Goal: Task Accomplishment & Management: Complete application form

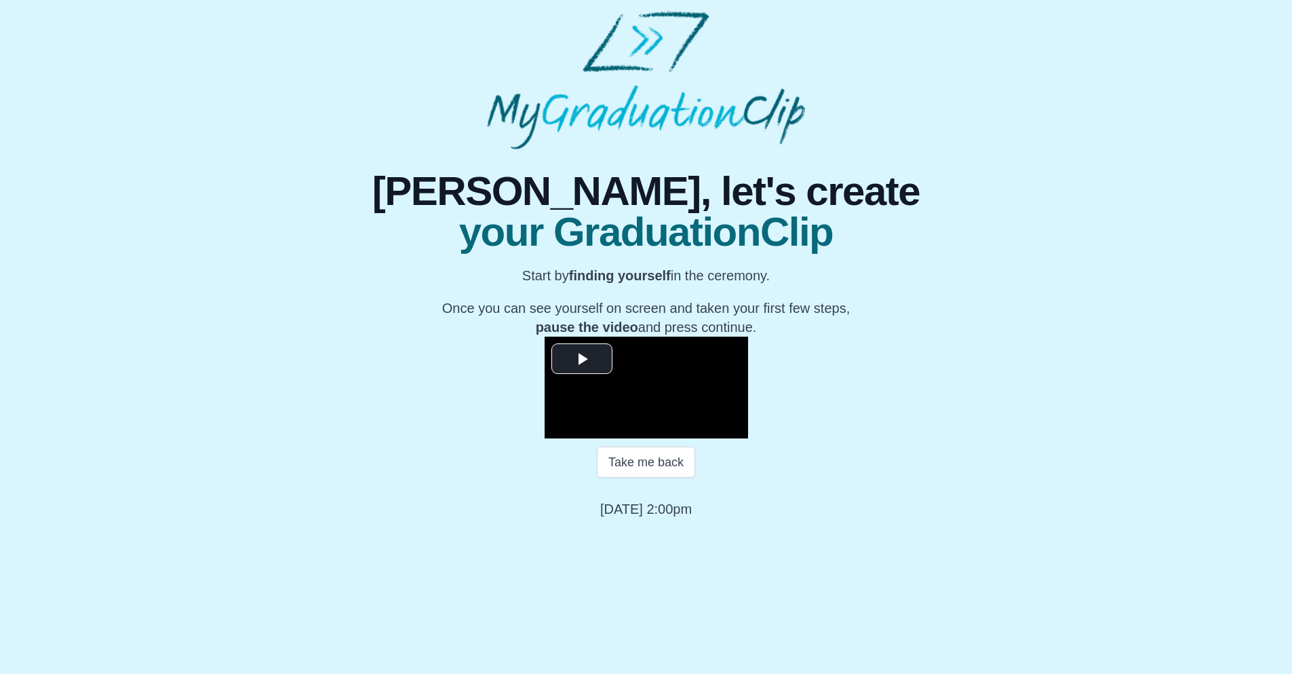
scroll to position [79, 0]
click at [582, 358] on span "Video Player" at bounding box center [582, 358] width 0 height 0
click at [558, 428] on span "Video Player" at bounding box center [558, 428] width 0 height 0
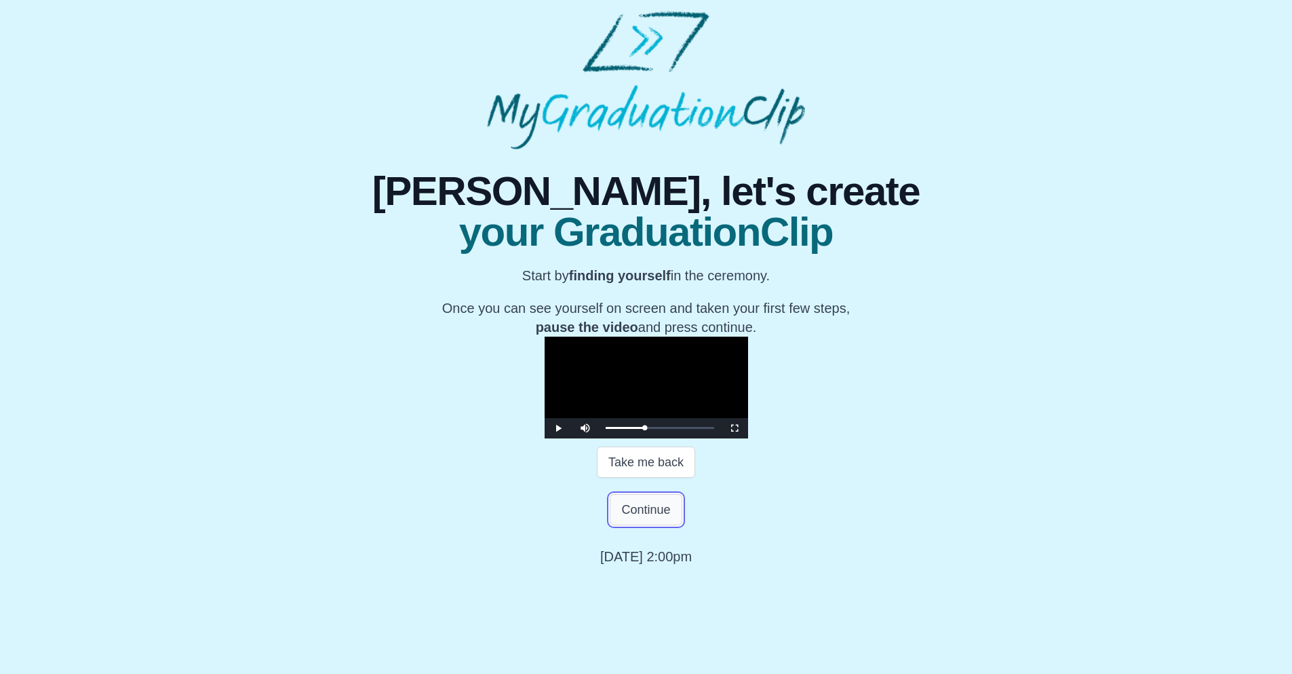
click at [644, 525] on button "Continue" at bounding box center [646, 509] width 72 height 31
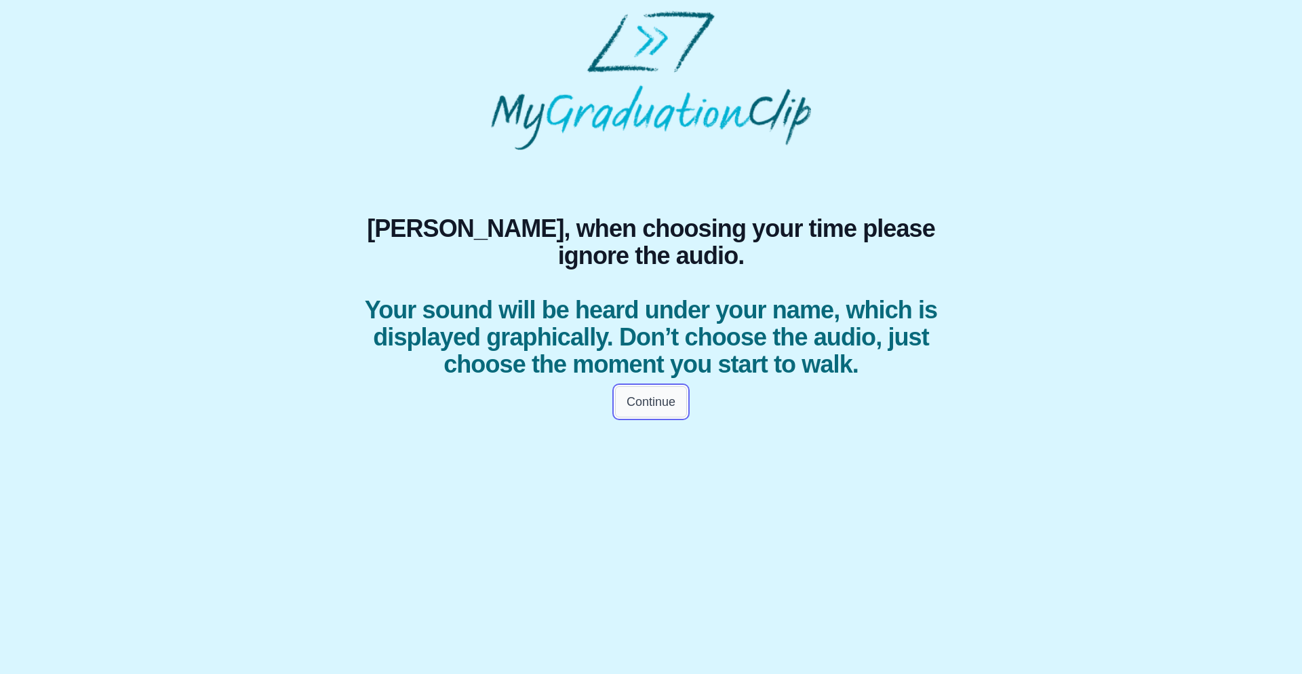
click at [643, 417] on button "Continue" at bounding box center [651, 401] width 72 height 31
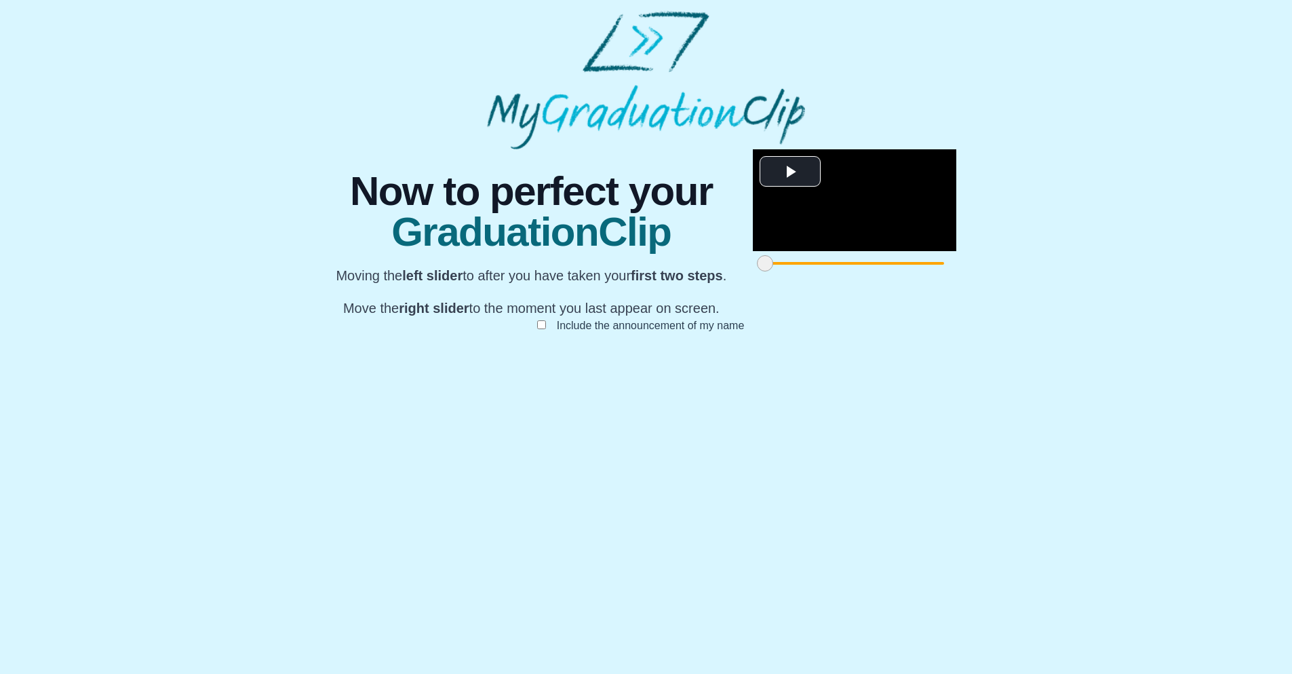
scroll to position [47, 0]
drag, startPoint x: 370, startPoint y: 608, endPoint x: 436, endPoint y: 602, distance: 66.8
click at [817, 271] on span at bounding box center [825, 263] width 16 height 16
drag, startPoint x: 438, startPoint y: 610, endPoint x: 486, endPoint y: 596, distance: 50.7
click at [819, 275] on div at bounding box center [831, 263] width 24 height 24
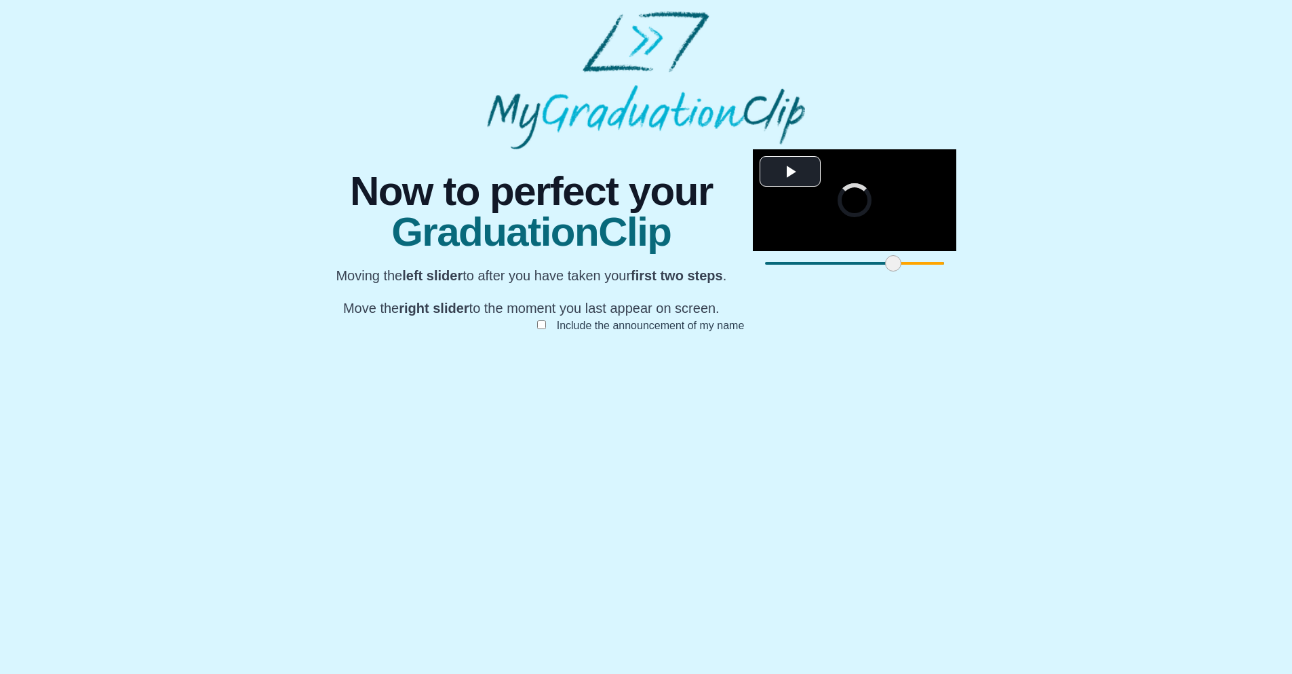
drag, startPoint x: 501, startPoint y: 608, endPoint x: 523, endPoint y: 612, distance: 22.6
click at [885, 271] on span at bounding box center [893, 263] width 16 height 16
click at [911, 271] on span at bounding box center [919, 263] width 16 height 16
drag, startPoint x: 505, startPoint y: 611, endPoint x: 493, endPoint y: 614, distance: 12.5
click at [880, 271] on span at bounding box center [888, 263] width 16 height 16
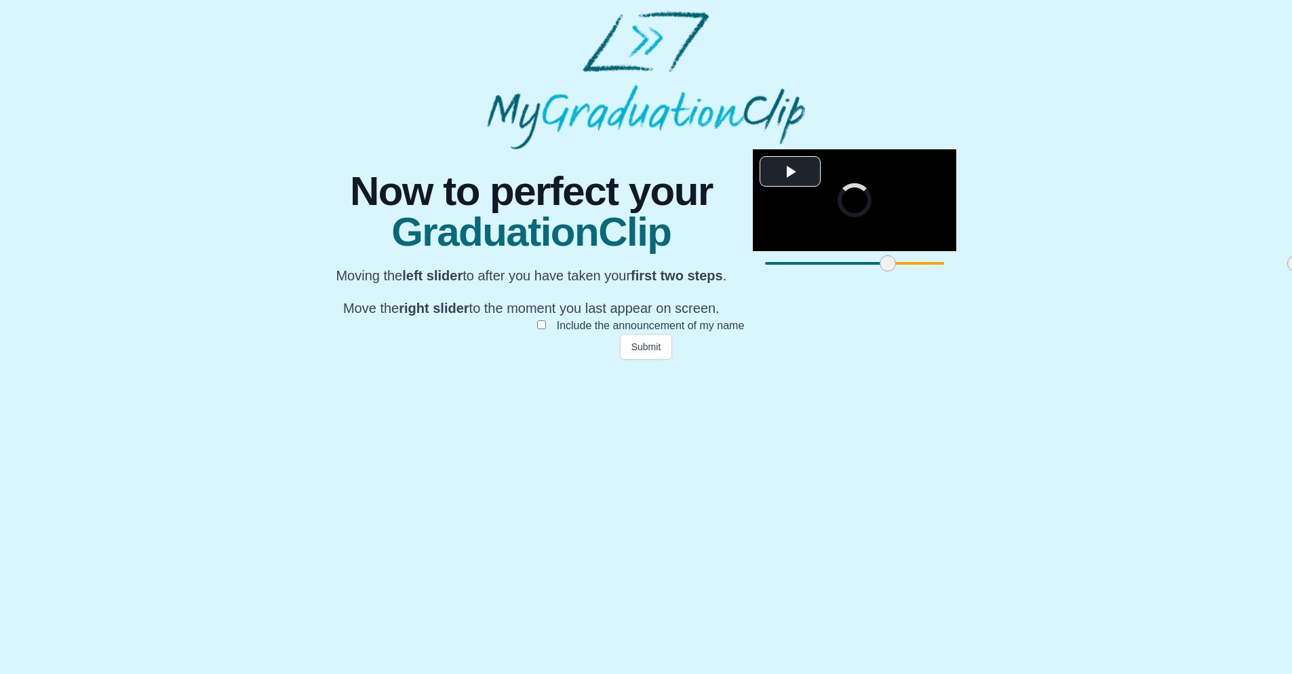
drag, startPoint x: 920, startPoint y: 608, endPoint x: 875, endPoint y: 607, distance: 45.5
click at [1287, 271] on span at bounding box center [1295, 263] width 16 height 16
drag, startPoint x: 771, startPoint y: 608, endPoint x: 717, endPoint y: 617, distance: 55.0
click at [1261, 275] on div at bounding box center [1273, 263] width 24 height 24
drag, startPoint x: 722, startPoint y: 606, endPoint x: 745, endPoint y: 607, distance: 23.1
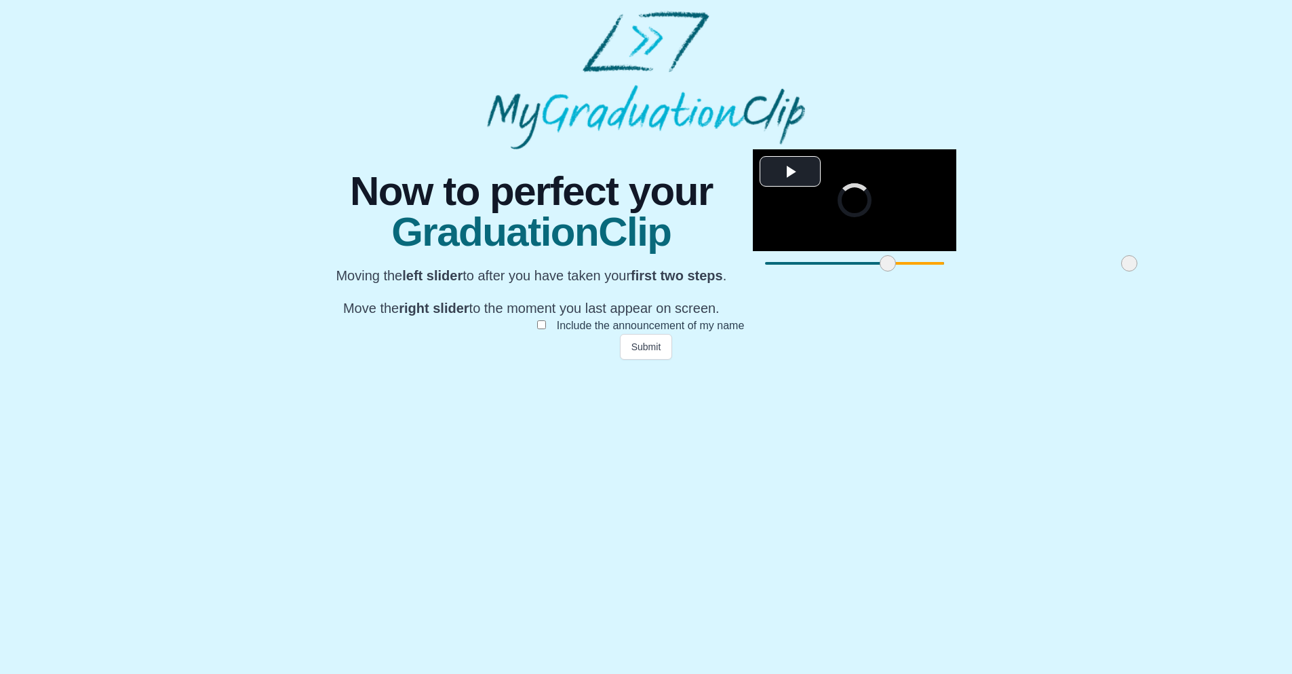
click at [1121, 271] on span at bounding box center [1129, 263] width 16 height 16
drag, startPoint x: 743, startPoint y: 607, endPoint x: 803, endPoint y: 614, distance: 60.1
click at [1184, 271] on span at bounding box center [1192, 263] width 16 height 16
drag, startPoint x: 804, startPoint y: 613, endPoint x: 834, endPoint y: 602, distance: 32.4
click at [1217, 271] on span at bounding box center [1225, 263] width 16 height 16
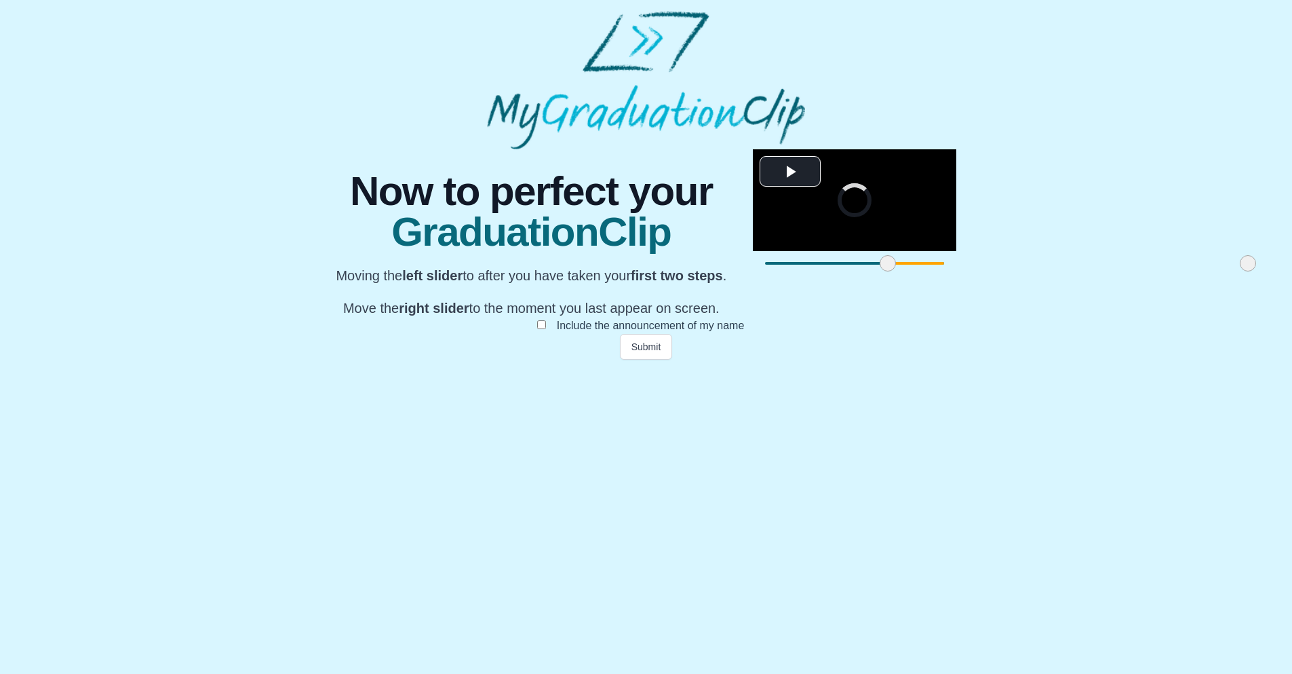
drag, startPoint x: 834, startPoint y: 610, endPoint x: 878, endPoint y: 621, distance: 45.2
click at [878, 360] on div "**********" at bounding box center [646, 254] width 646 height 210
drag, startPoint x: 878, startPoint y: 609, endPoint x: 833, endPoint y: 598, distance: 46.2
click at [1216, 275] on div at bounding box center [1228, 263] width 24 height 24
click at [640, 360] on button "Submit" at bounding box center [646, 347] width 53 height 26
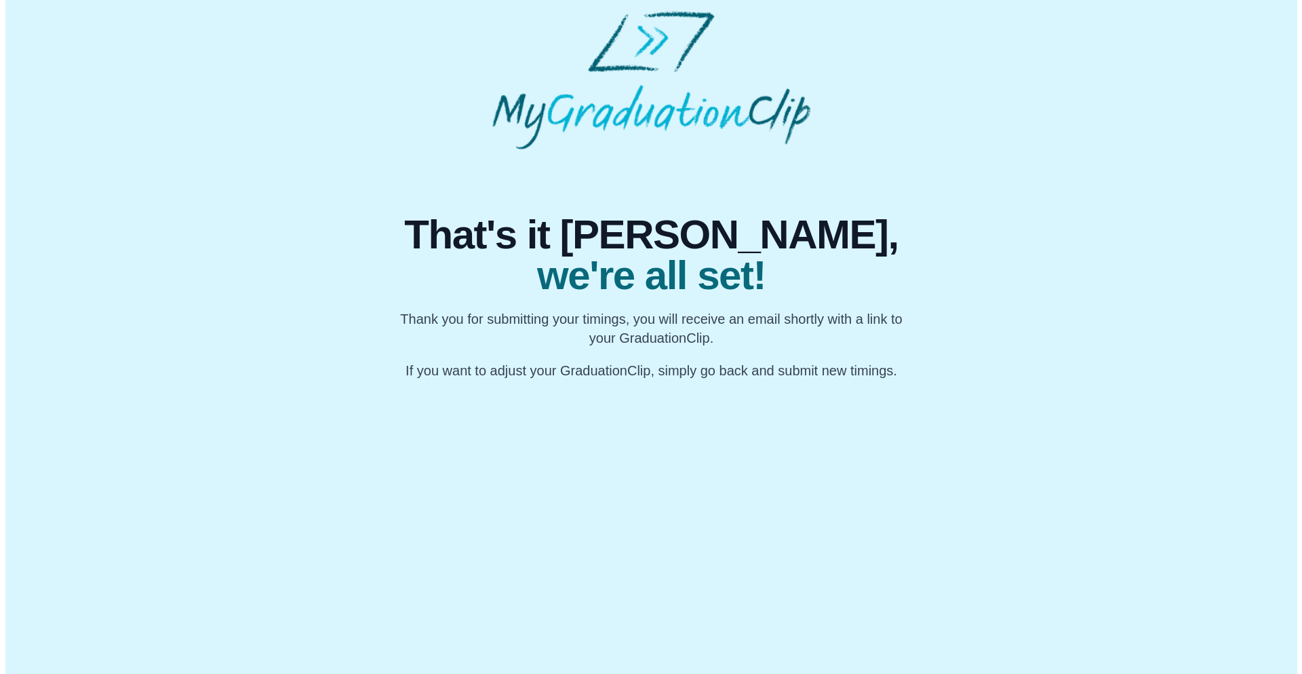
scroll to position [0, 0]
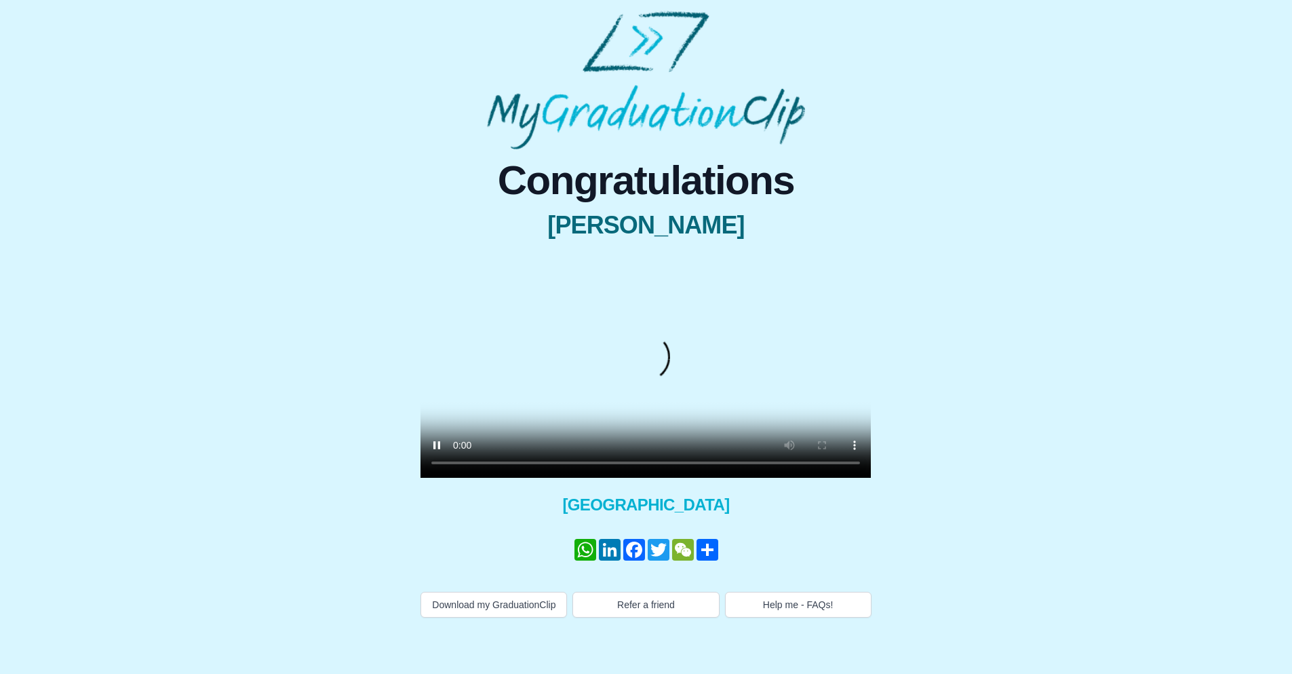
scroll to position [22, 0]
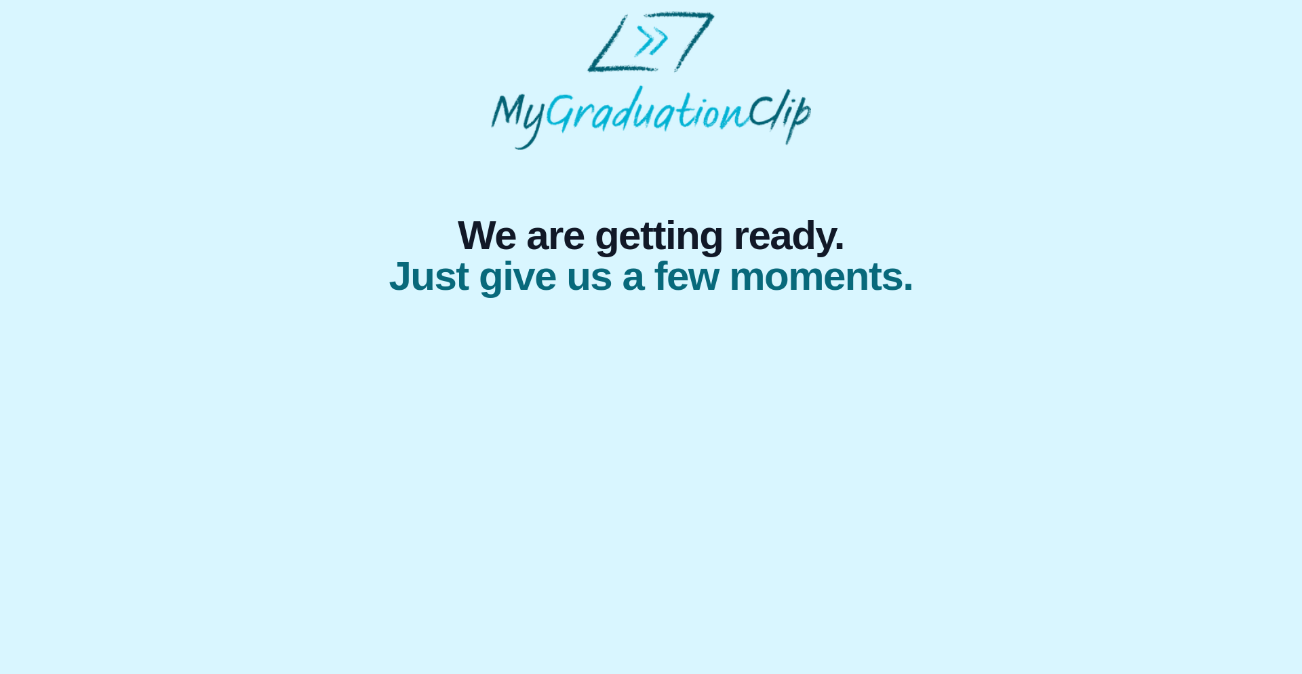
select select "**********"
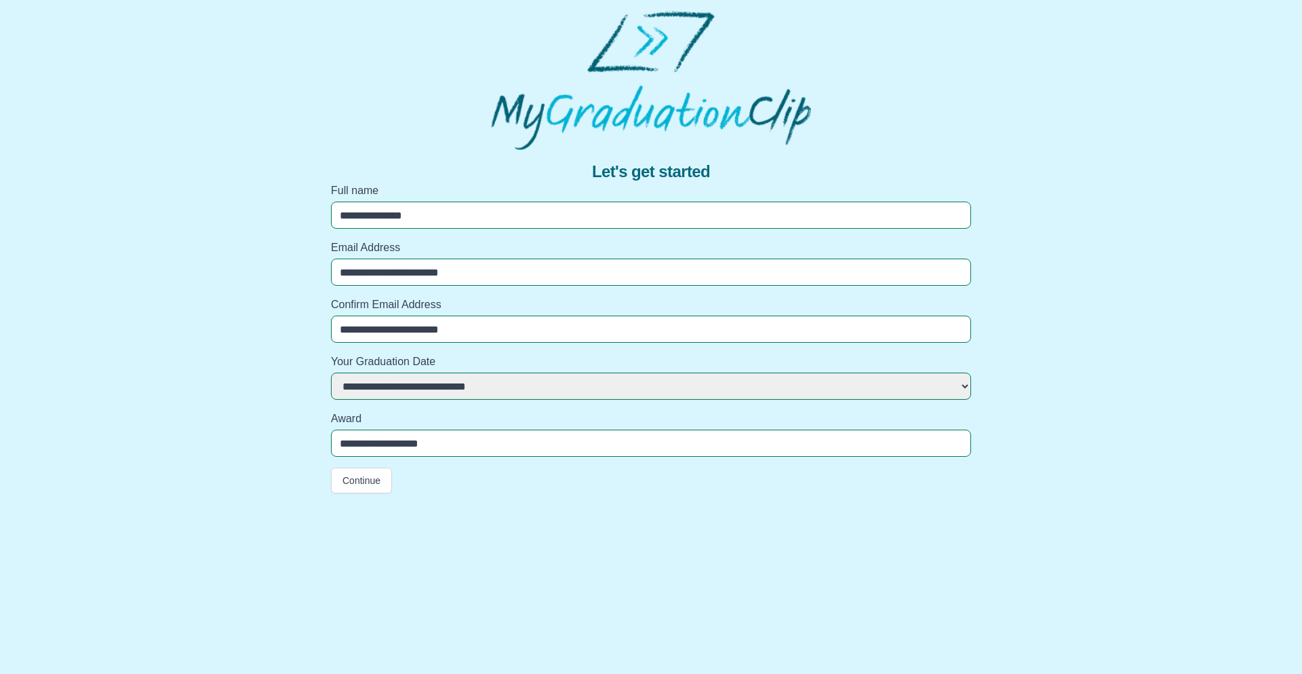
click at [408, 212] on input "**********" at bounding box center [651, 214] width 640 height 27
paste input "**"
type input "**********"
click at [366, 483] on button "Continue" at bounding box center [361, 480] width 61 height 26
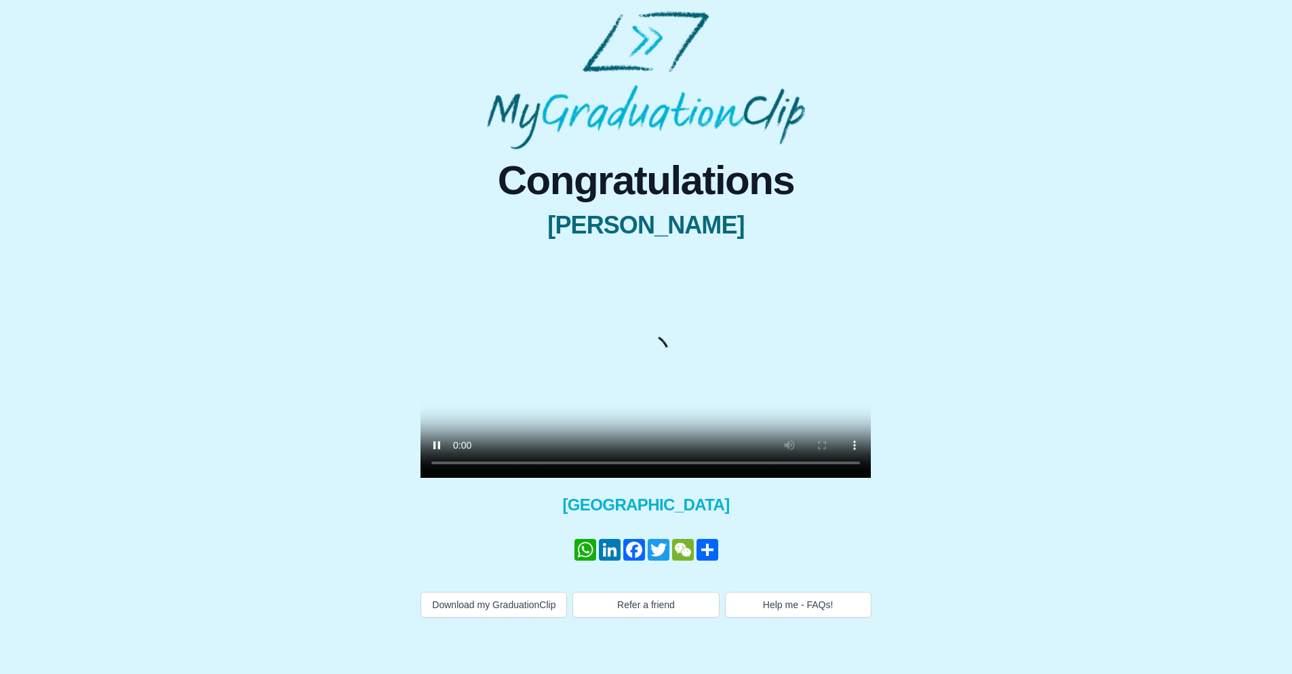
scroll to position [22, 0]
